Goal: Information Seeking & Learning: Learn about a topic

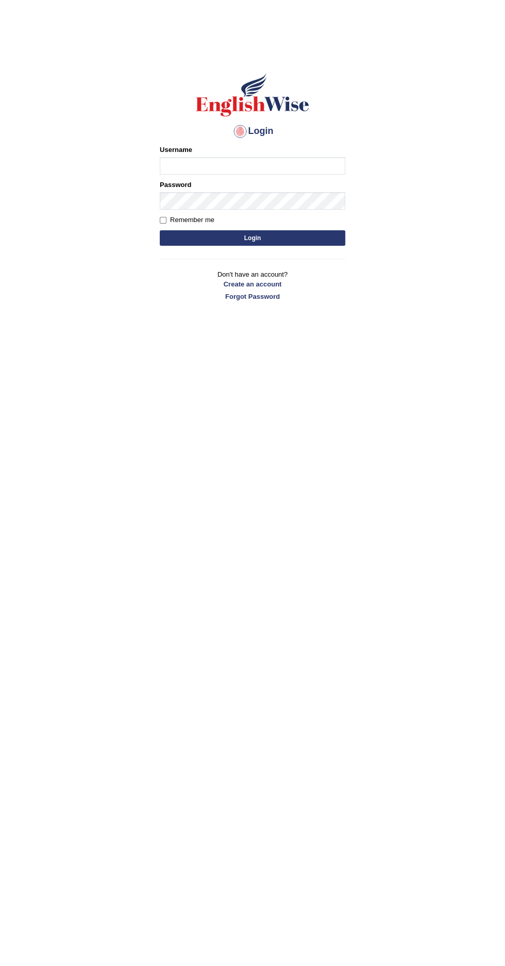
click at [320, 163] on input "Username" at bounding box center [252, 166] width 185 height 18
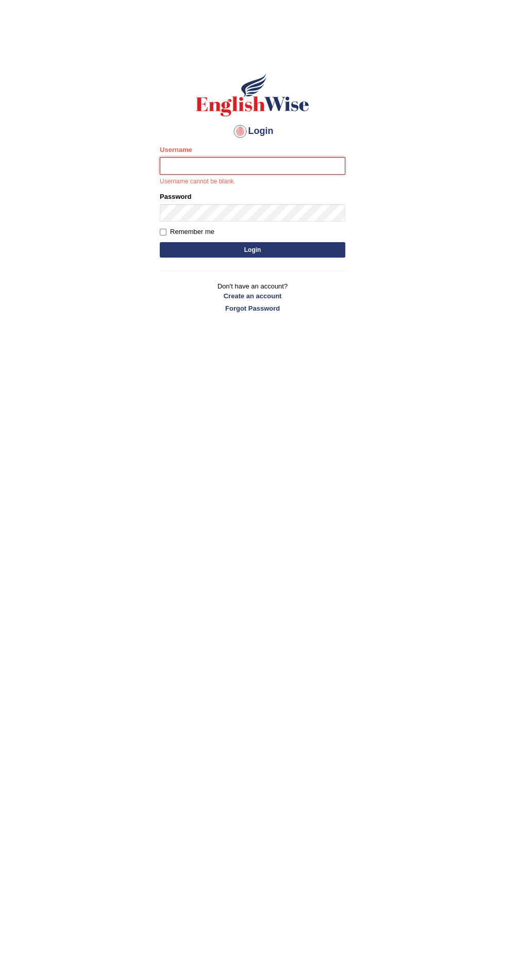
type input "Anjlai"
click at [160, 242] on button "Login" at bounding box center [252, 249] width 185 height 15
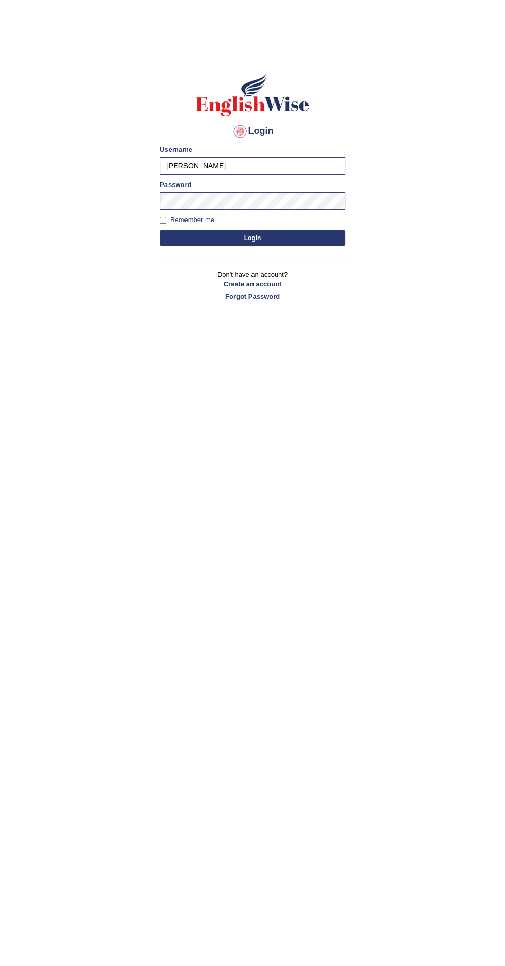
click at [318, 240] on button "Login" at bounding box center [252, 237] width 185 height 15
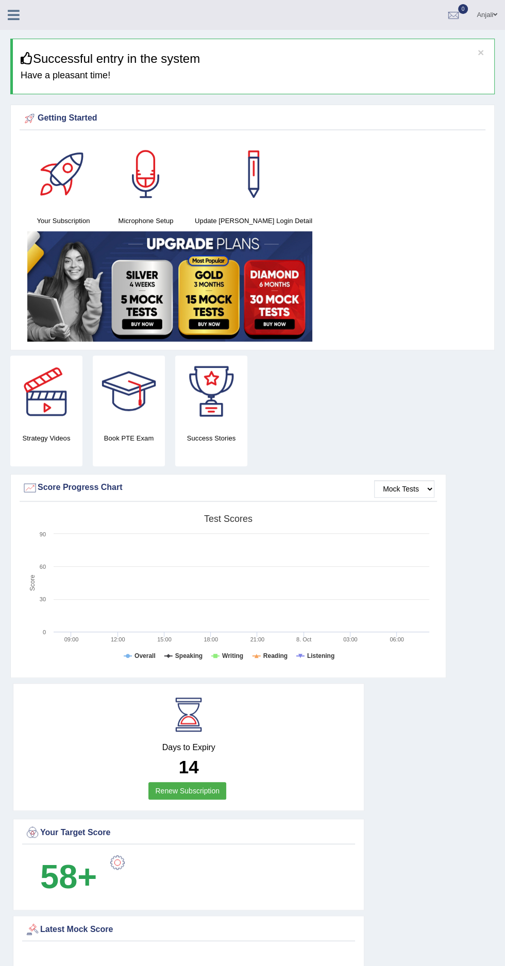
click at [15, 18] on icon at bounding box center [14, 14] width 12 height 13
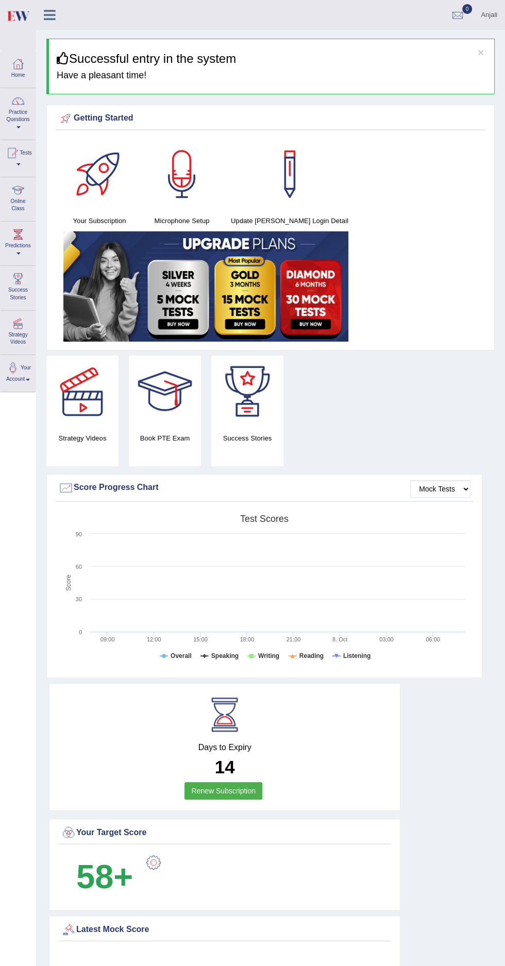
click at [18, 102] on div at bounding box center [17, 100] width 15 height 15
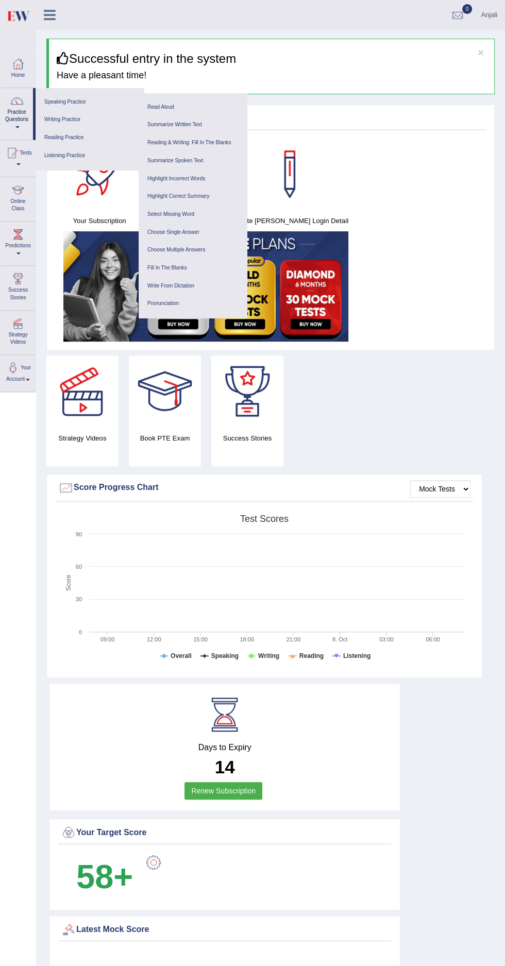
click at [79, 101] on link "Speaking Practice" at bounding box center [90, 102] width 98 height 18
click at [188, 105] on link "Read Aloud" at bounding box center [193, 107] width 98 height 18
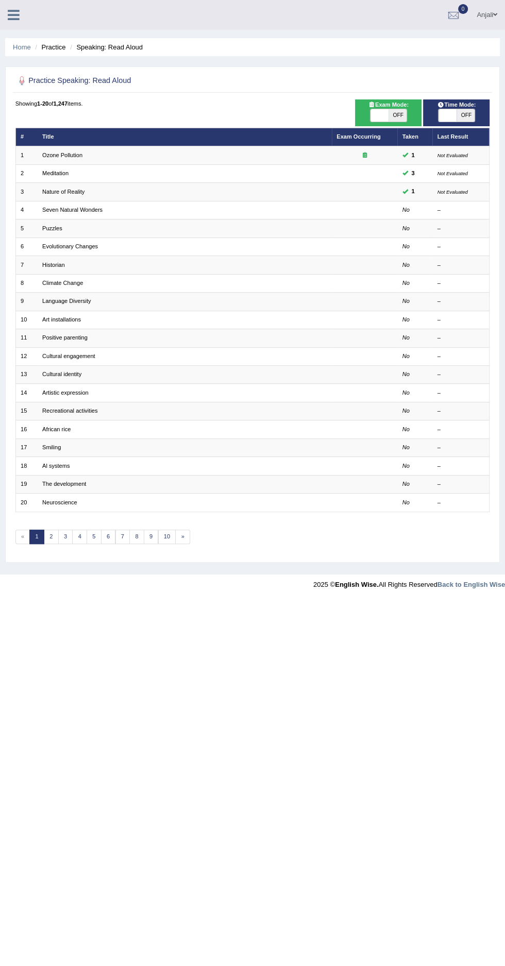
click at [8, 20] on icon at bounding box center [14, 14] width 12 height 13
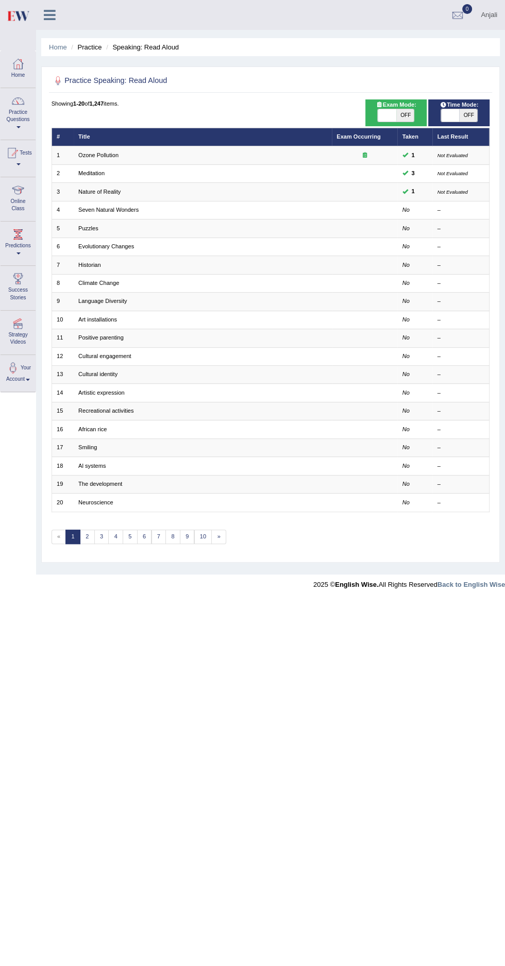
click at [21, 107] on div at bounding box center [17, 100] width 15 height 15
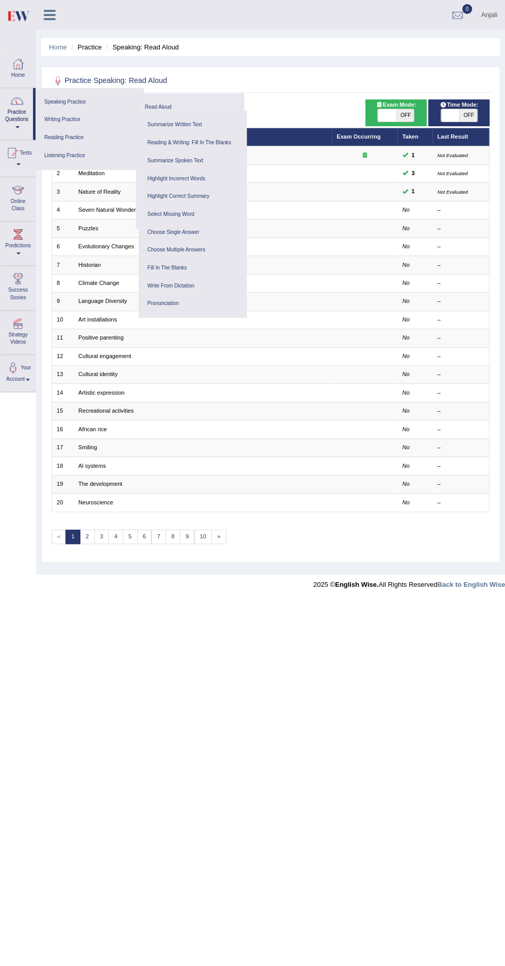
click at [82, 122] on link "Writing Practice" at bounding box center [90, 120] width 98 height 18
